Goal: Download file/media

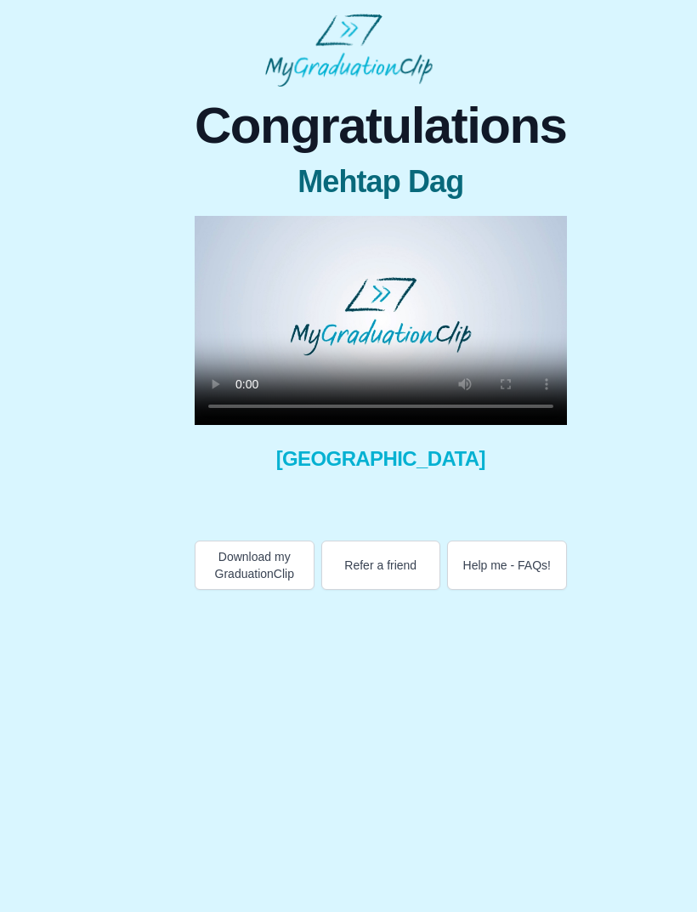
click at [355, 325] on video at bounding box center [381, 320] width 372 height 209
click at [364, 321] on video at bounding box center [381, 320] width 372 height 209
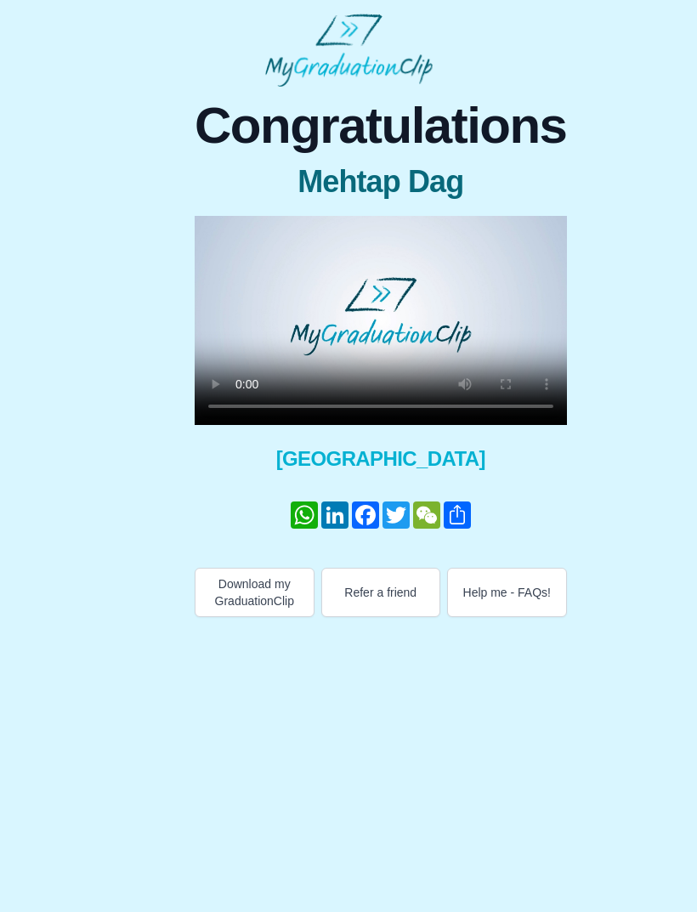
click at [388, 316] on video at bounding box center [381, 320] width 372 height 209
click at [445, 320] on video at bounding box center [381, 320] width 372 height 209
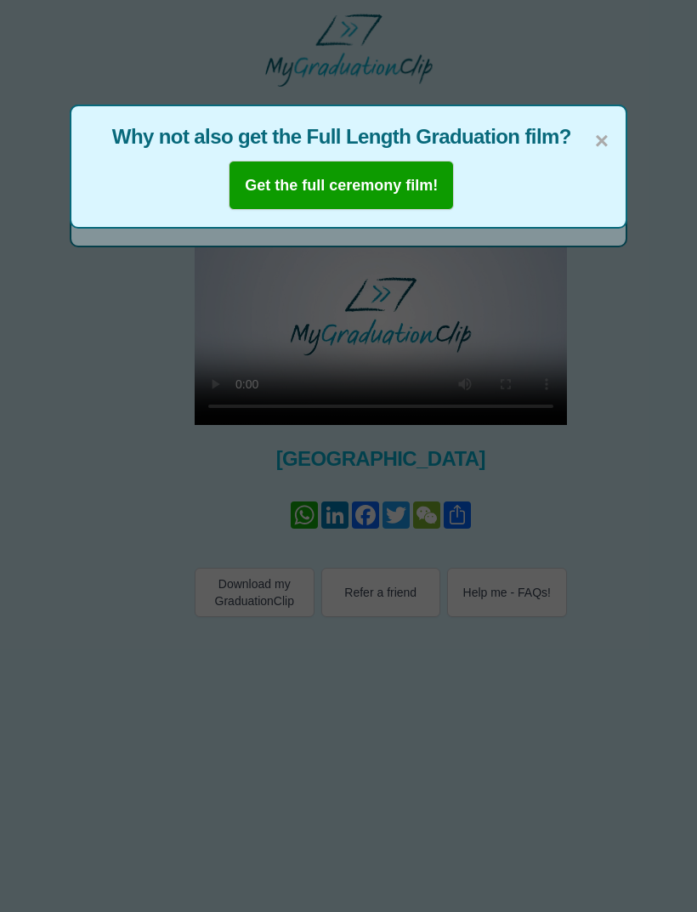
click at [601, 146] on span "×" at bounding box center [602, 141] width 14 height 36
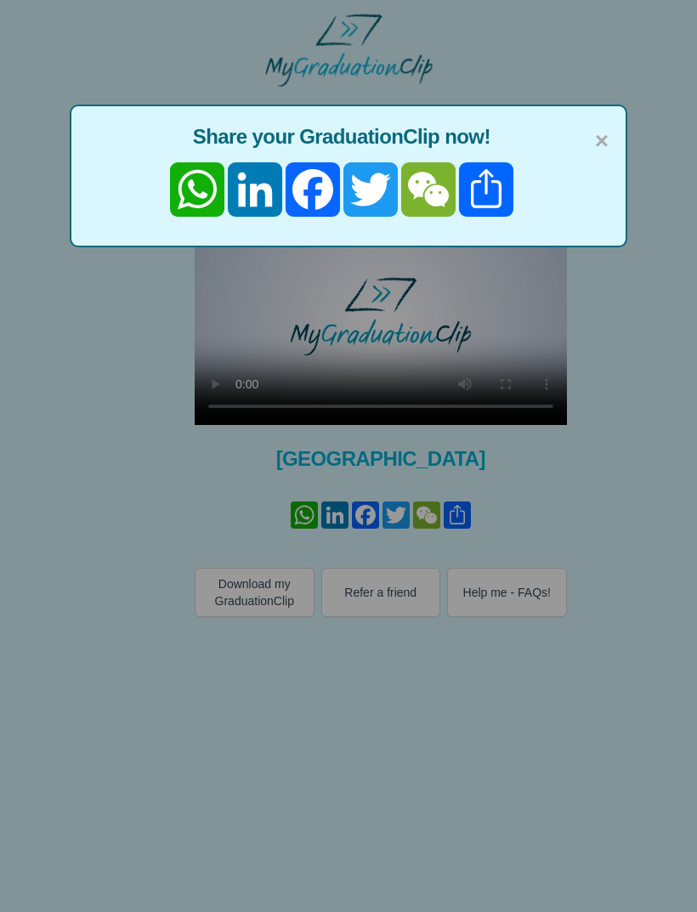
click at [601, 150] on span "×" at bounding box center [602, 141] width 14 height 36
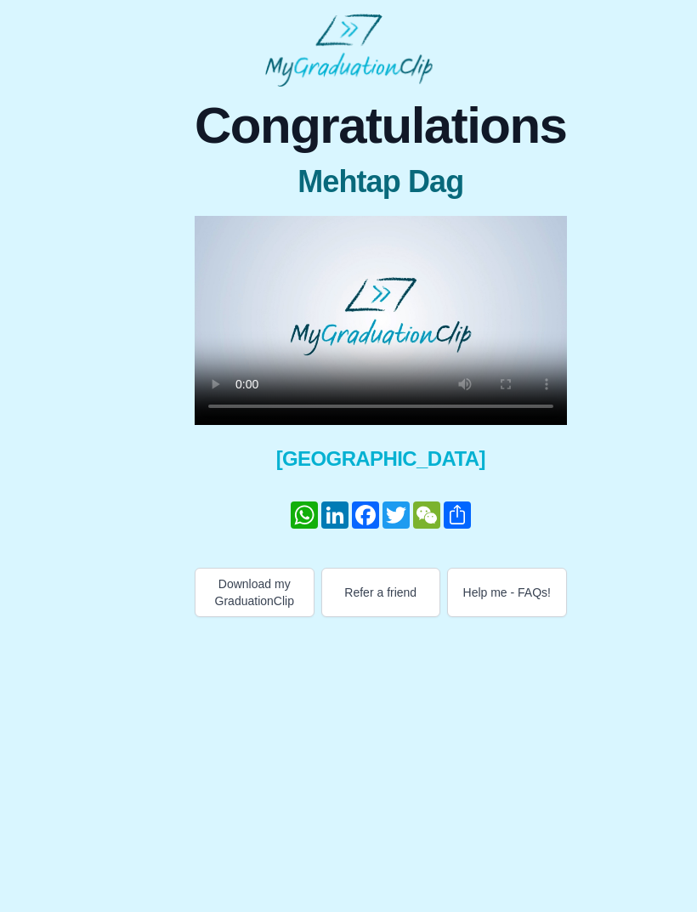
click at [225, 592] on button "Download my GraduationClip" at bounding box center [255, 592] width 120 height 49
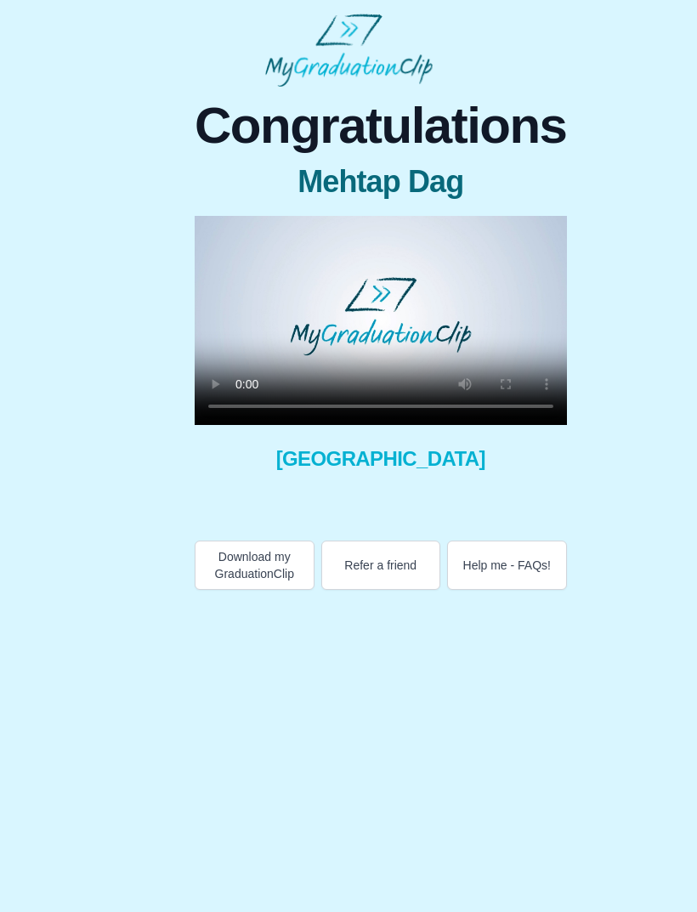
click at [371, 316] on video at bounding box center [381, 320] width 372 height 209
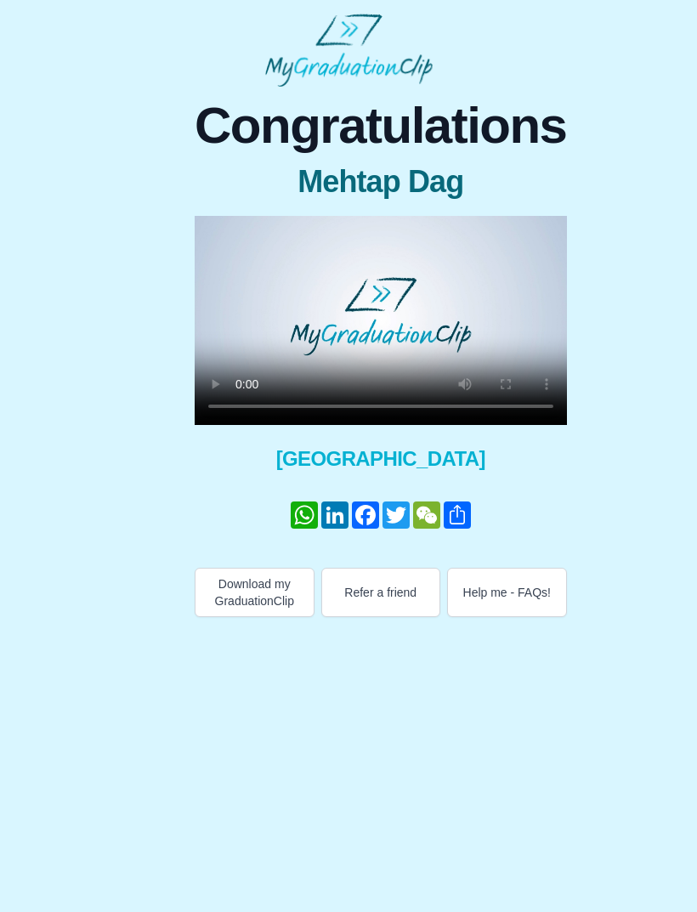
click at [530, 271] on video at bounding box center [381, 320] width 372 height 209
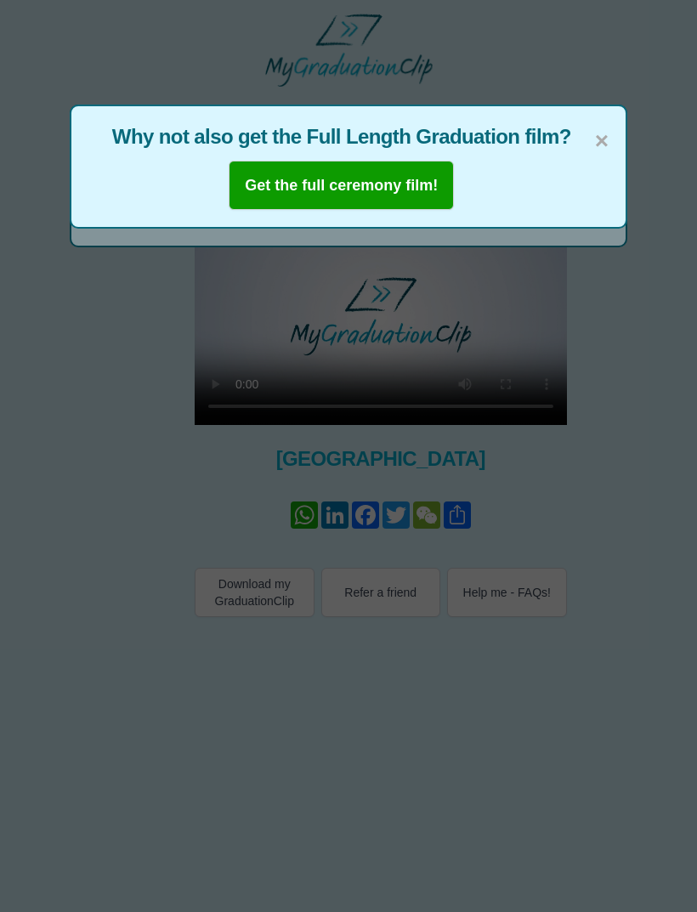
click at [608, 153] on span "×" at bounding box center [602, 141] width 14 height 36
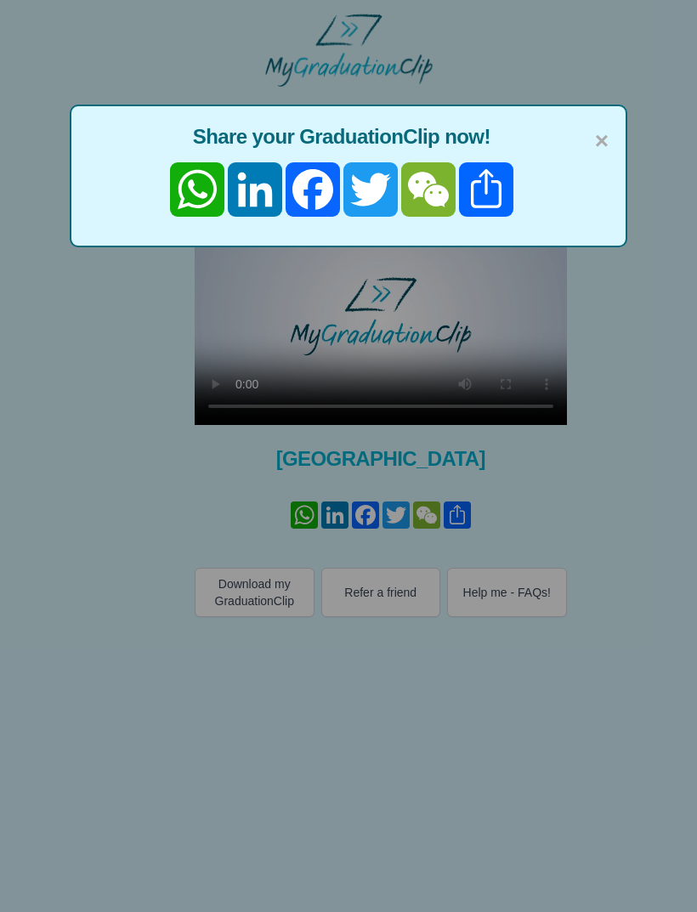
click at [604, 142] on span "×" at bounding box center [602, 141] width 14 height 36
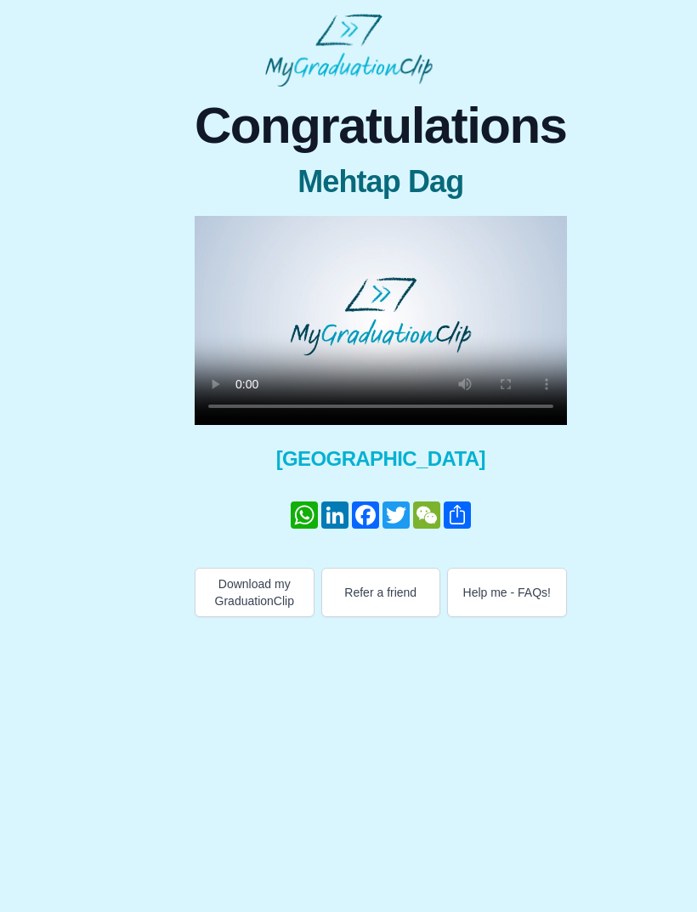
click at [227, 588] on button "Download my GraduationClip" at bounding box center [255, 592] width 120 height 49
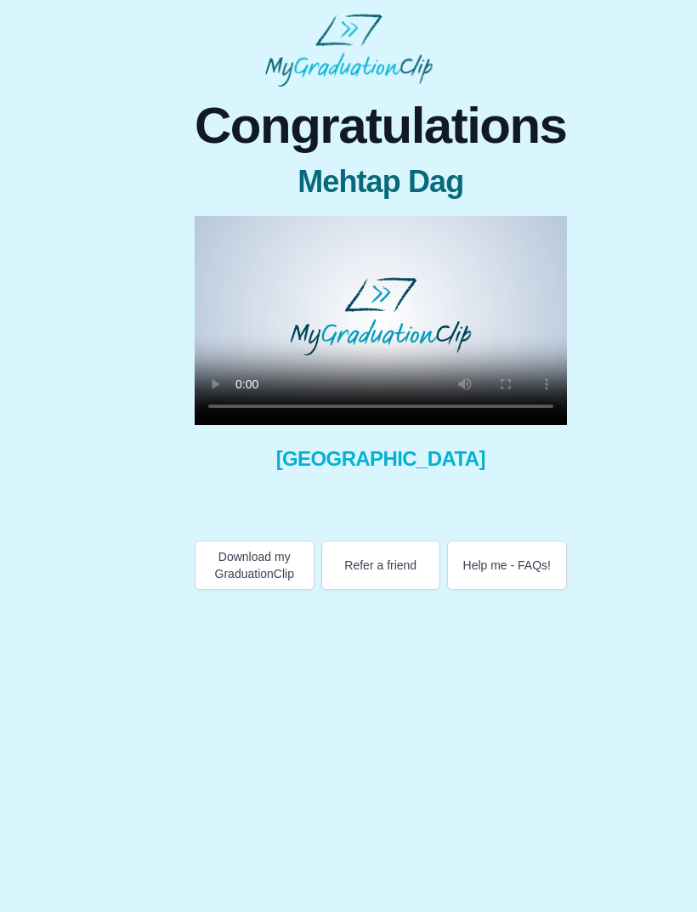
click at [373, 338] on video at bounding box center [381, 320] width 372 height 209
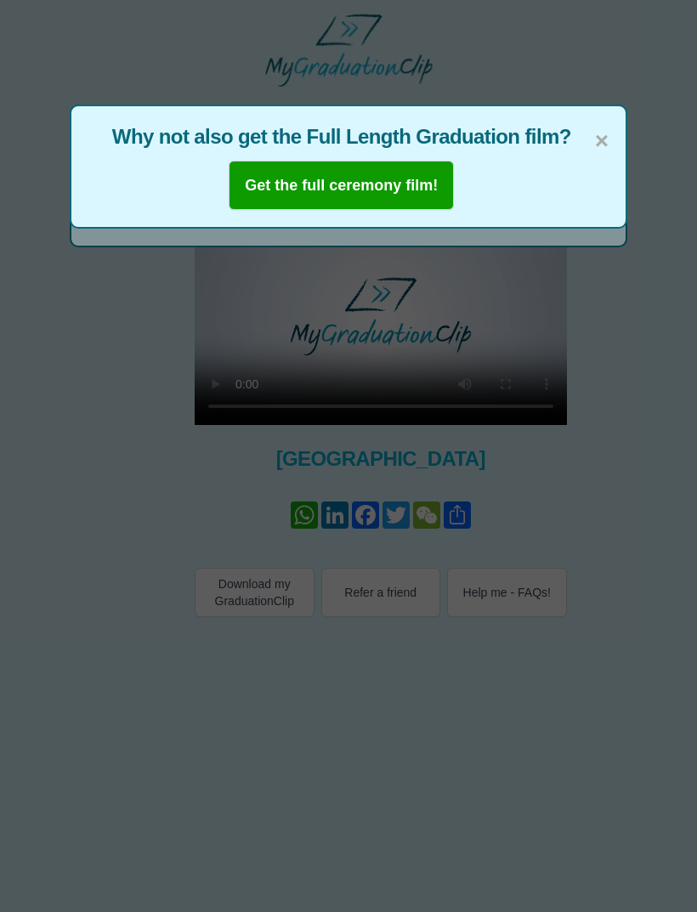
click at [599, 123] on span "×" at bounding box center [602, 141] width 14 height 36
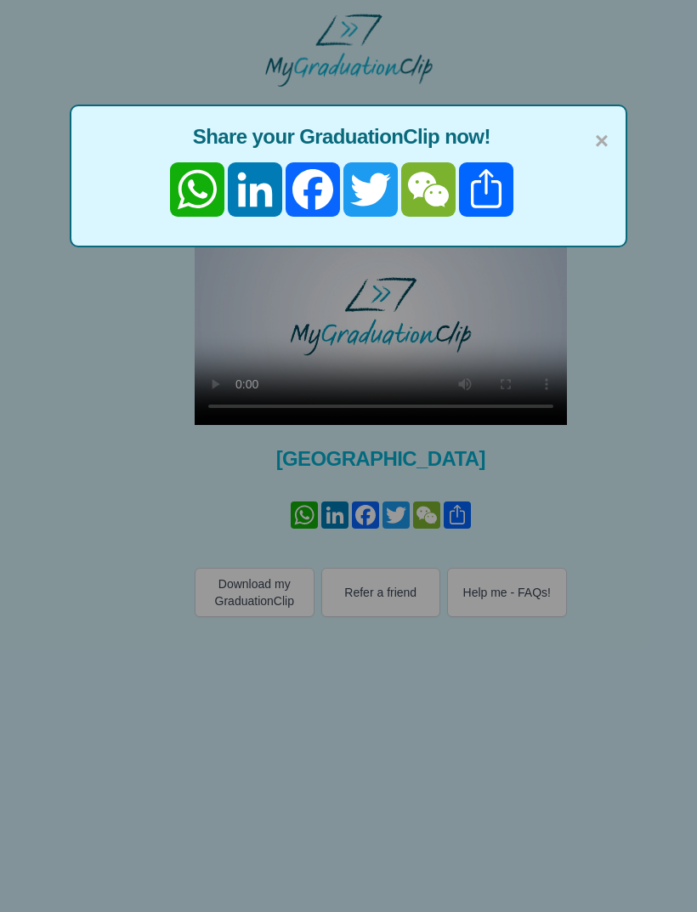
click at [595, 138] on span "×" at bounding box center [602, 141] width 14 height 36
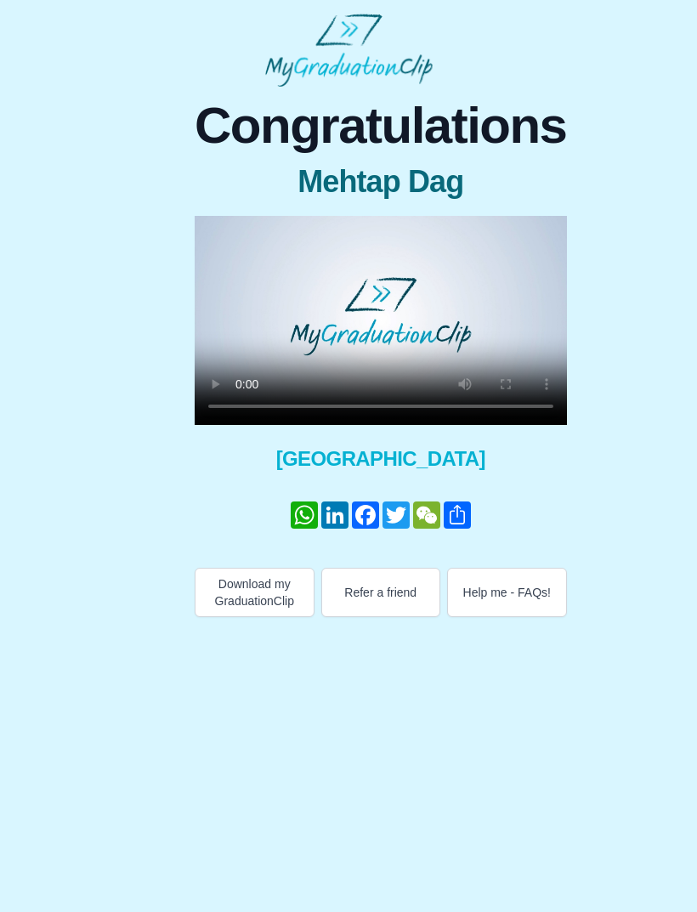
click at [235, 588] on button "Download my GraduationClip" at bounding box center [255, 592] width 120 height 49
